Goal: Navigation & Orientation: Go to known website

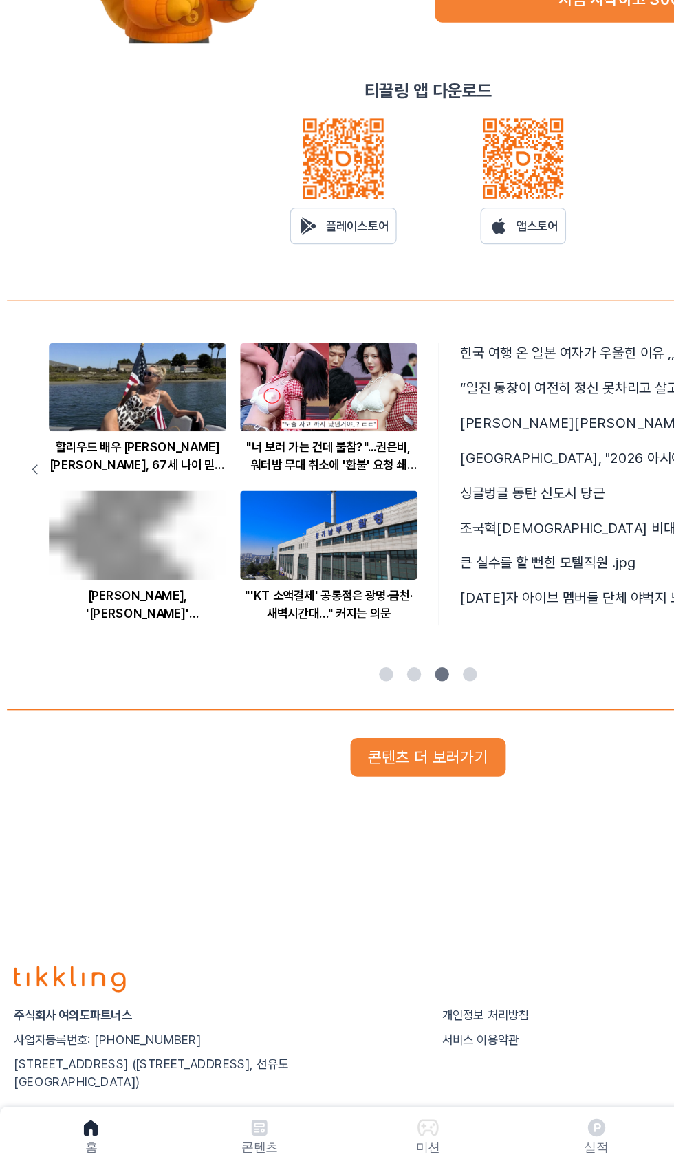
scroll to position [55, 0]
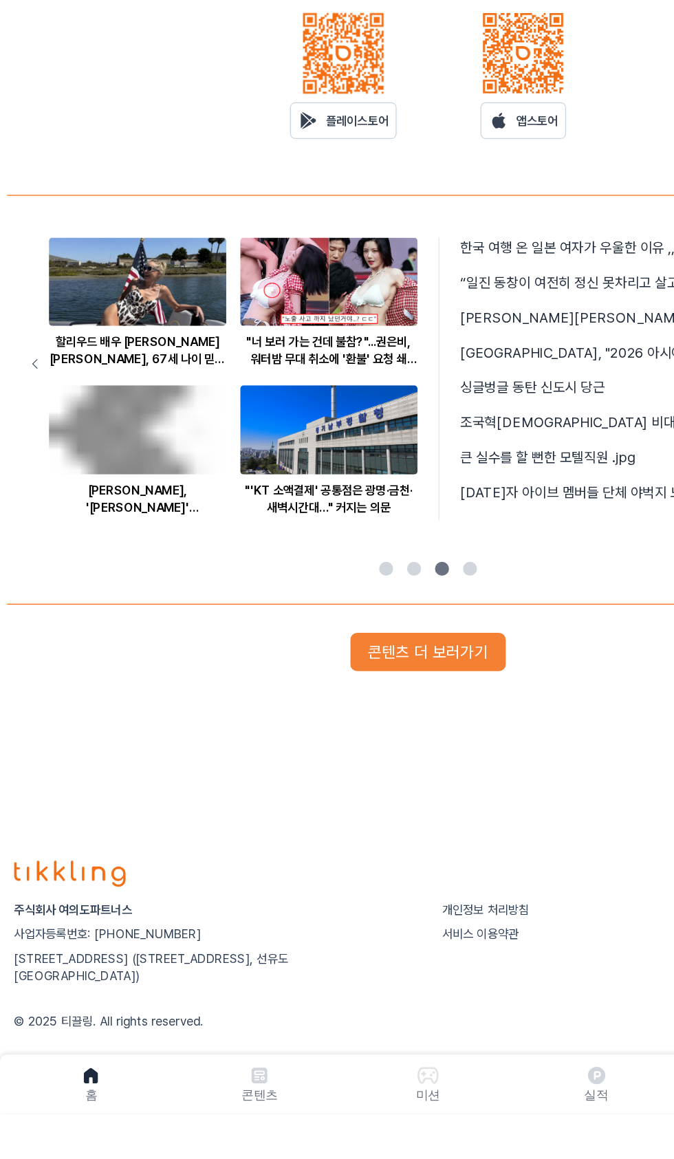
click at [356, 791] on button "콘텐츠 더 보러가기" at bounding box center [337, 795] width 122 height 30
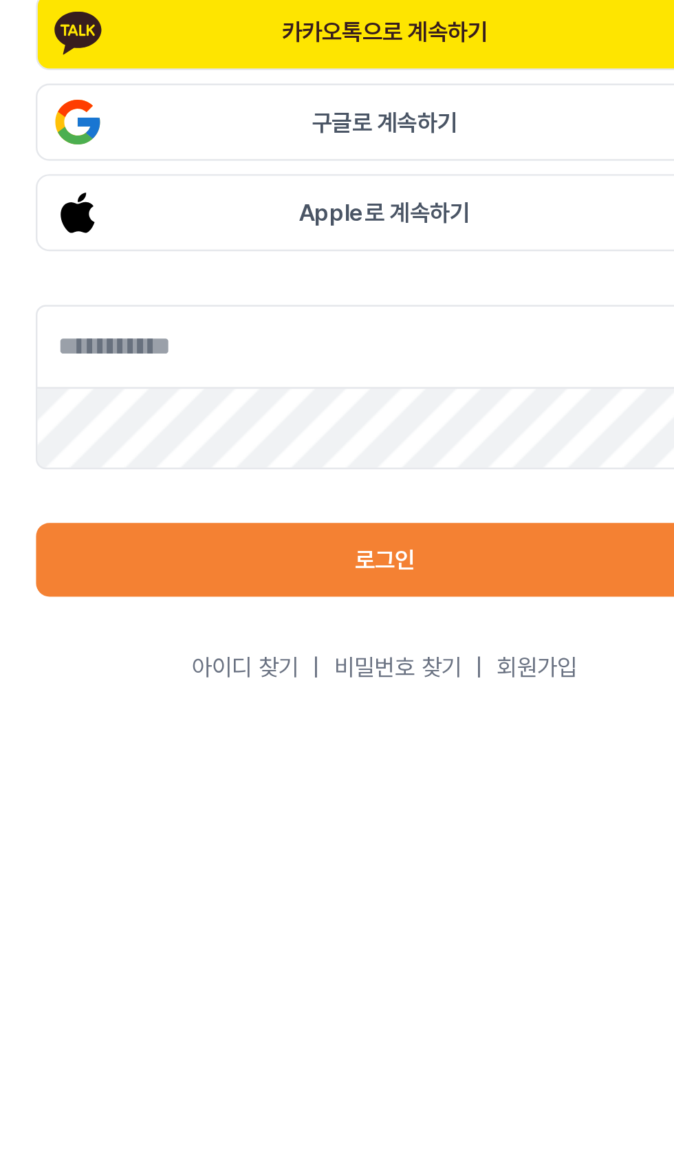
scroll to position [72, 0]
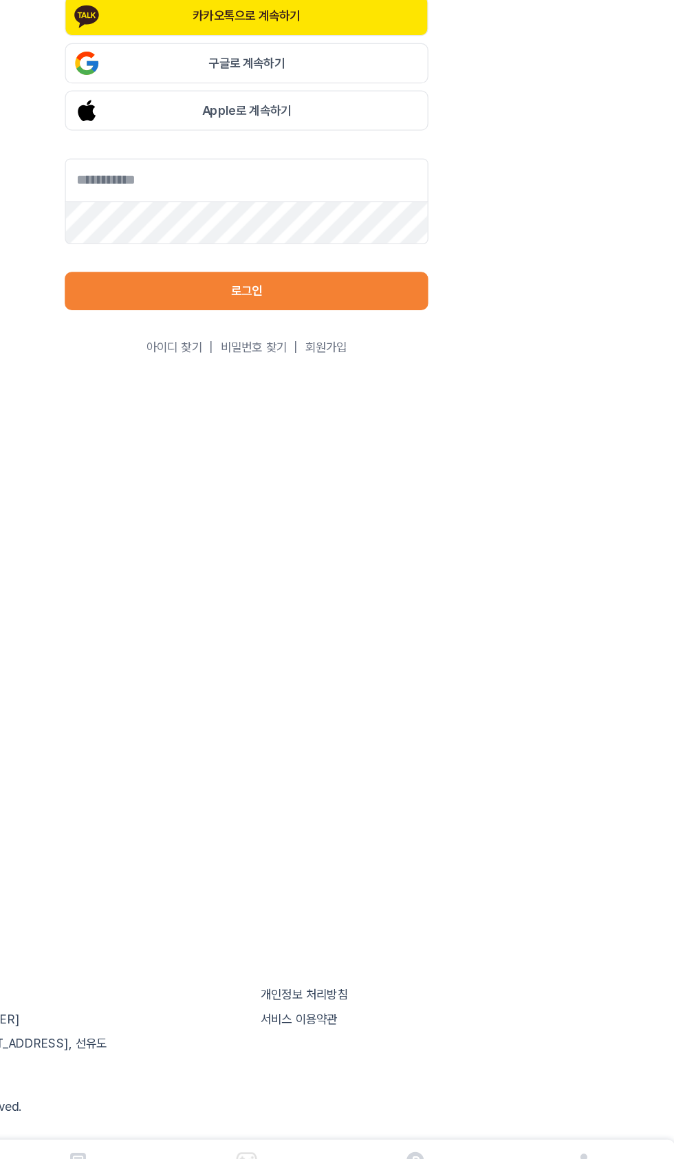
scroll to position [55, 0]
